Goal: Find specific page/section

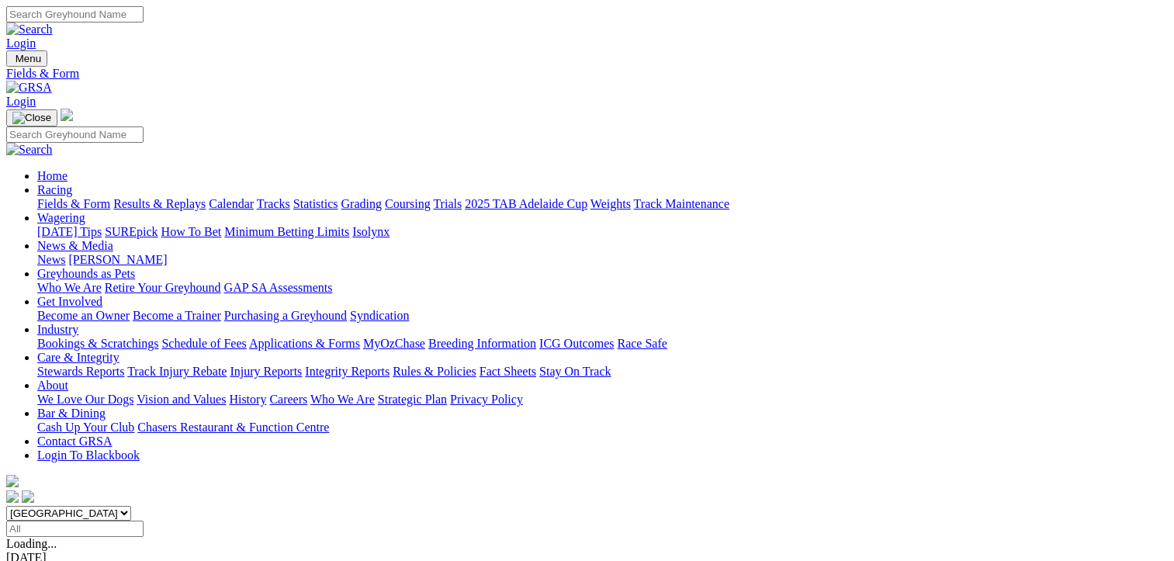
scroll to position [310, 0]
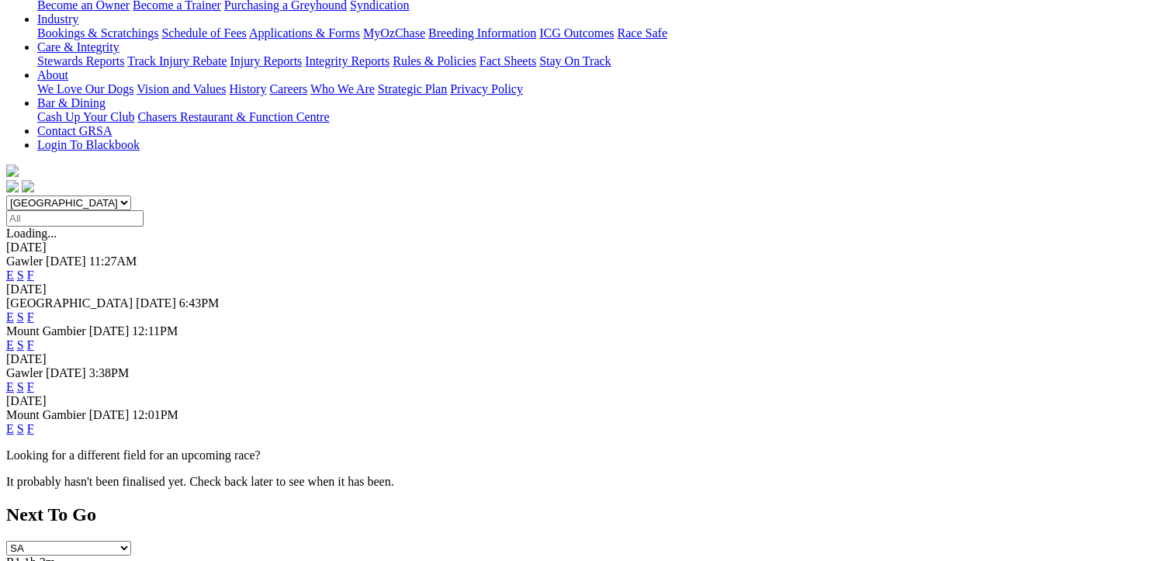
click at [34, 422] on link "F" at bounding box center [30, 428] width 7 height 13
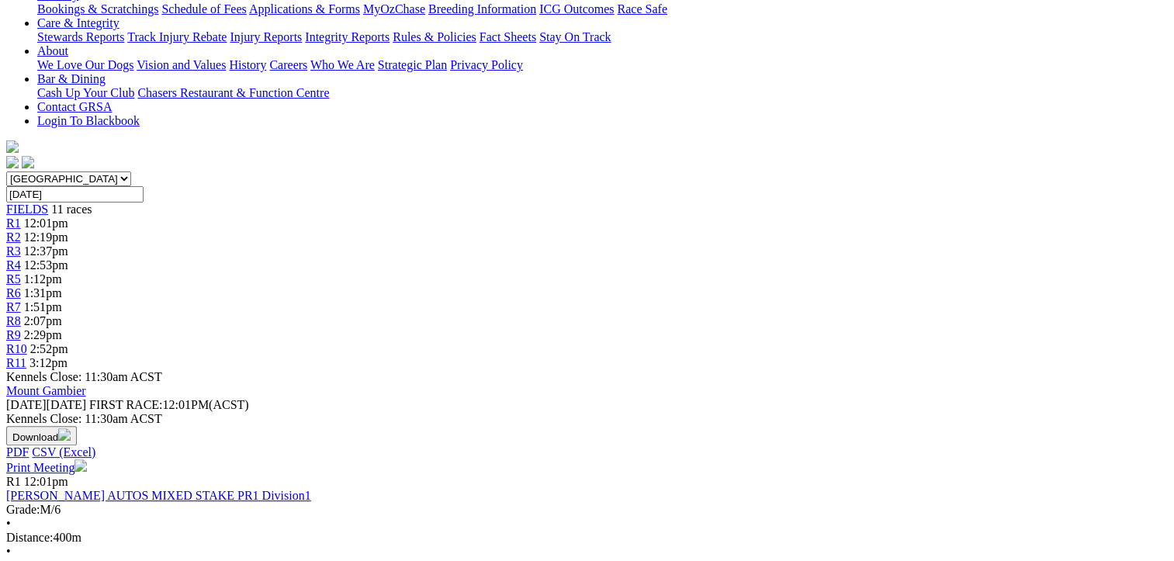
scroll to position [78, 0]
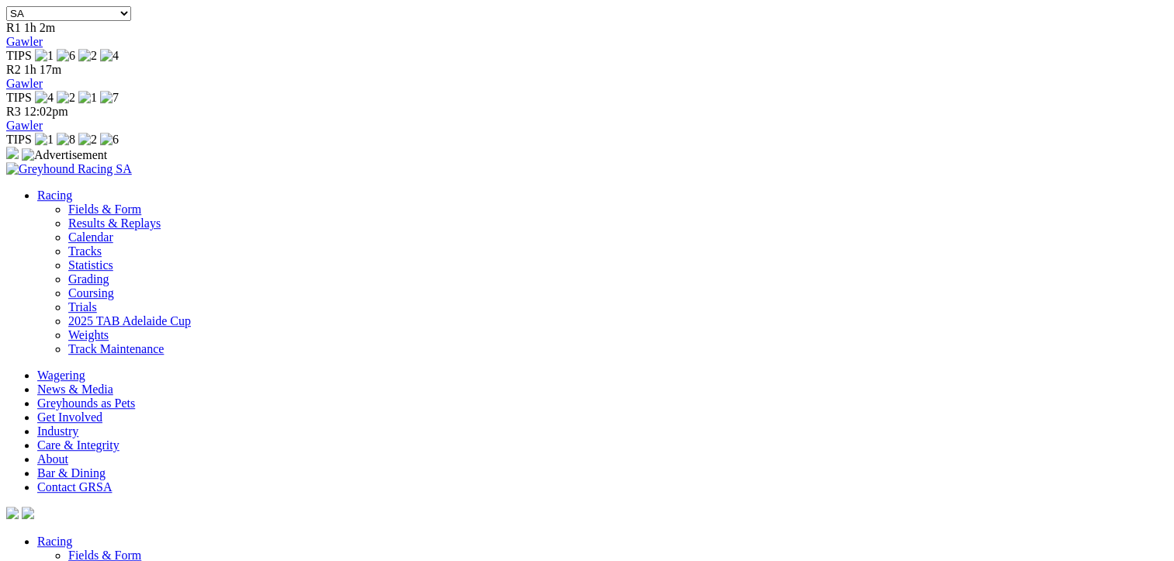
scroll to position [767, 0]
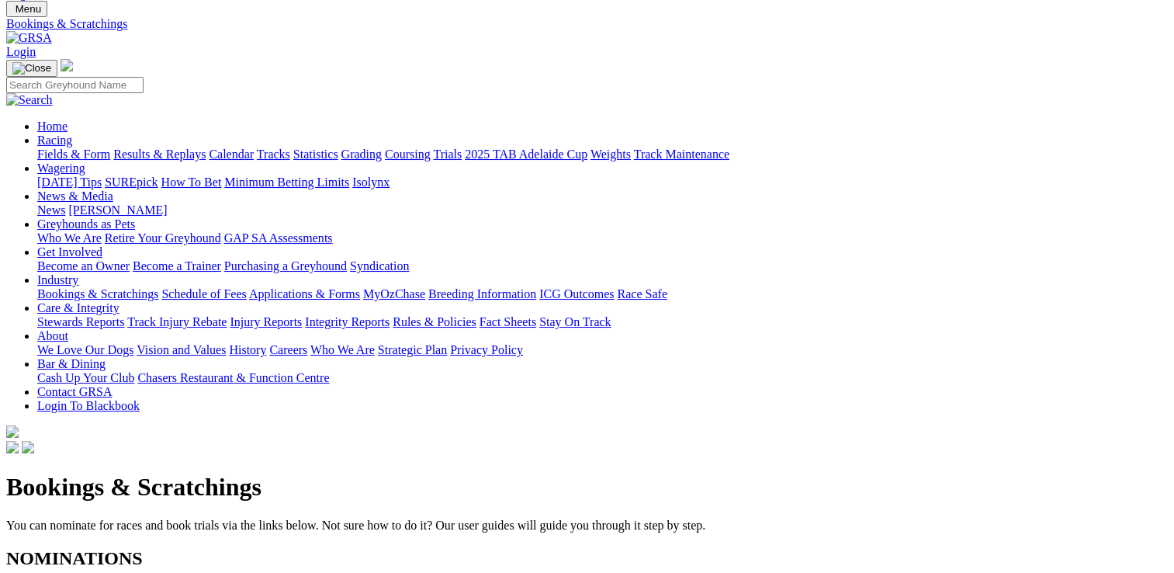
scroll to position [50, 0]
